Goal: Navigation & Orientation: Find specific page/section

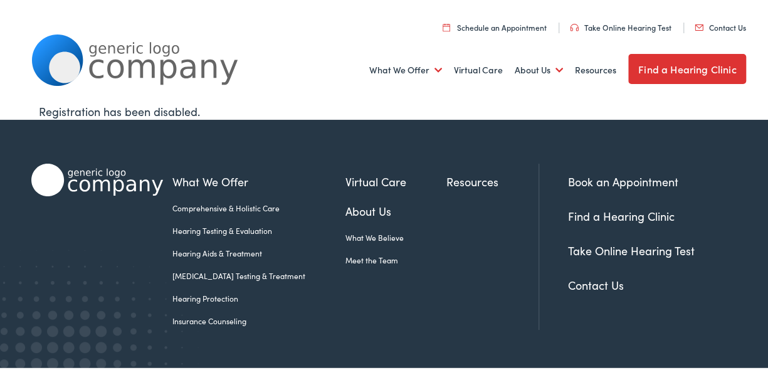
click at [626, 212] on link "Find a Hearing Clinic" at bounding box center [620, 214] width 107 height 16
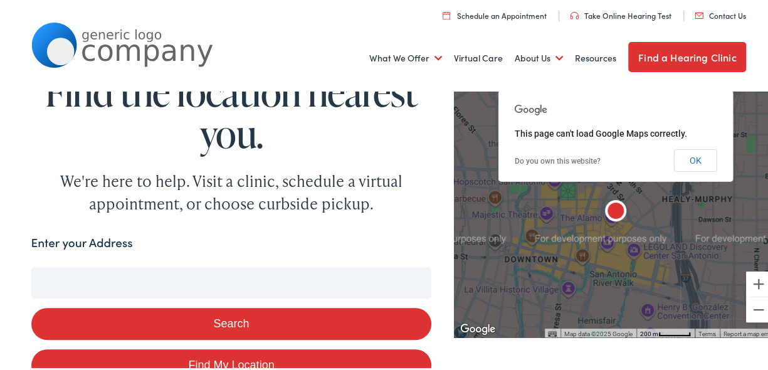
click at [98, 276] on input "Enter your Address" at bounding box center [231, 280] width 401 height 31
type input "e"
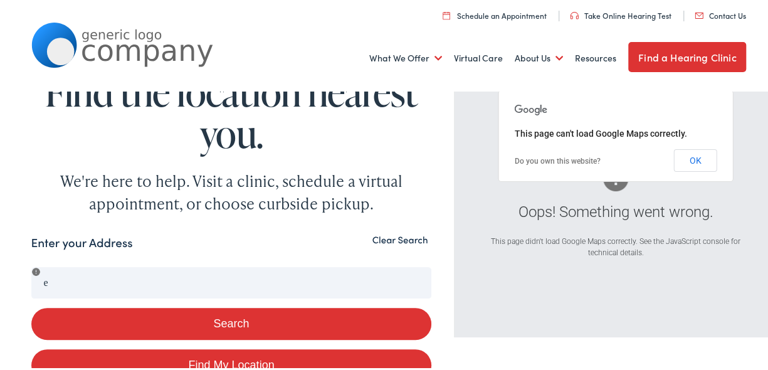
click at [164, 241] on div "Enter your Address" at bounding box center [231, 243] width 401 height 24
click at [134, 321] on button "Search" at bounding box center [231, 321] width 401 height 32
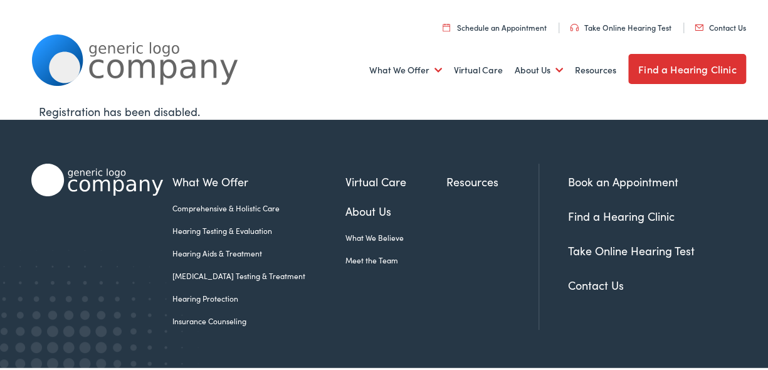
click at [621, 213] on link "Find a Hearing Clinic" at bounding box center [620, 214] width 107 height 16
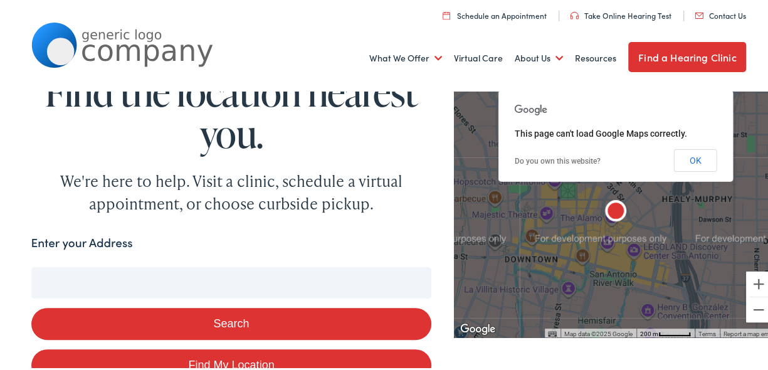
click at [126, 276] on input "Enter your Address" at bounding box center [231, 280] width 401 height 31
type input "e"
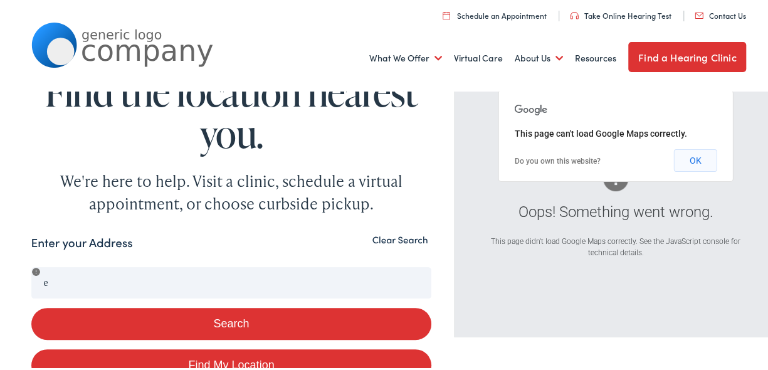
click at [686, 162] on button "OK" at bounding box center [695, 158] width 43 height 23
